Goal: Task Accomplishment & Management: Use online tool/utility

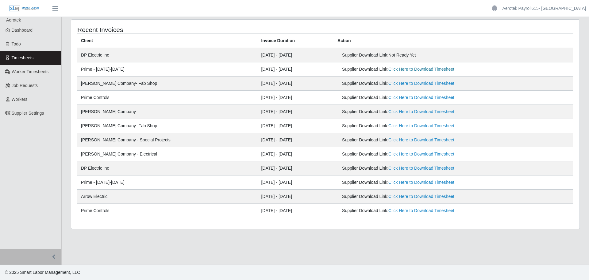
click at [389, 69] on link "Click Here to Download Timesheet" at bounding box center [421, 69] width 66 height 5
click at [388, 99] on link "Click Here to Download Timesheet" at bounding box center [421, 97] width 66 height 5
click at [403, 56] on link "Click Here to Download Timesheet" at bounding box center [421, 54] width 66 height 5
click at [398, 57] on link "Click Here to Download Timesheet" at bounding box center [421, 54] width 66 height 5
